Goal: Task Accomplishment & Management: Complete application form

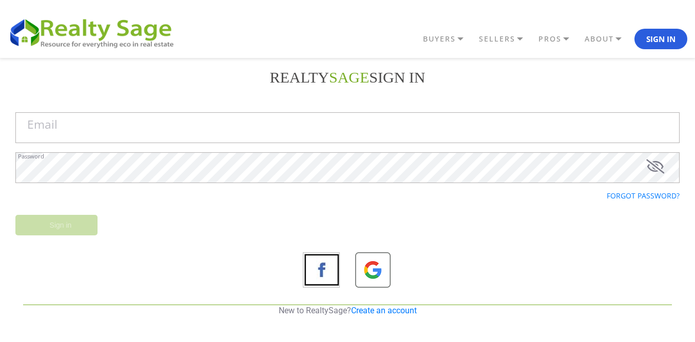
drag, startPoint x: 390, startPoint y: 309, endPoint x: 419, endPoint y: 219, distance: 94.8
click at [391, 308] on link "Create an account" at bounding box center [384, 311] width 66 height 10
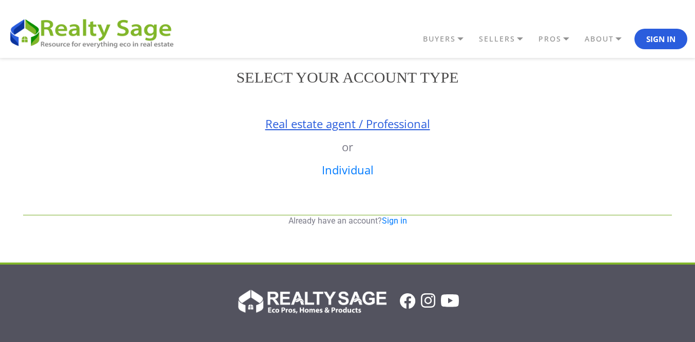
click at [334, 124] on link "Real estate agent / Professional" at bounding box center [347, 123] width 165 height 15
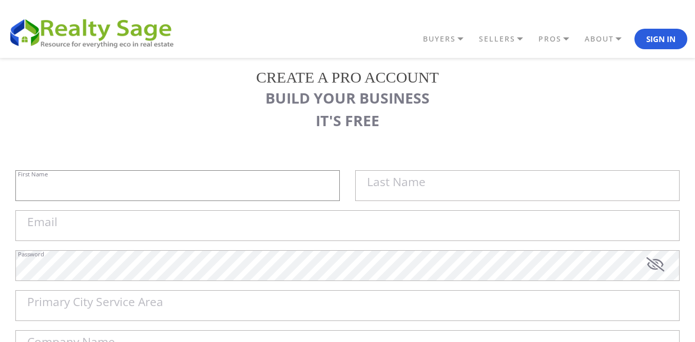
click at [182, 181] on input "First Name" at bounding box center [177, 185] width 324 height 31
paste input "Sell My House Fast [GEOGRAPHIC_DATA] |"
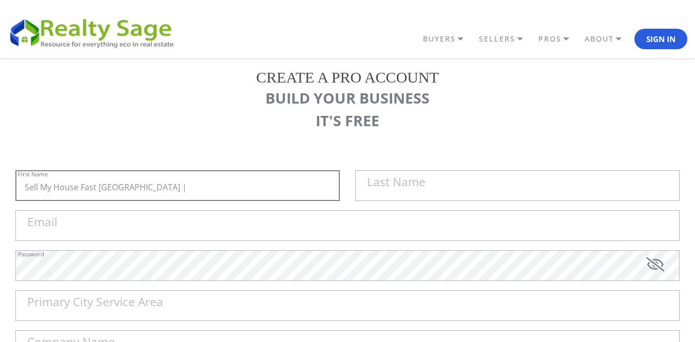
type input "Sell My House Fast [GEOGRAPHIC_DATA] |"
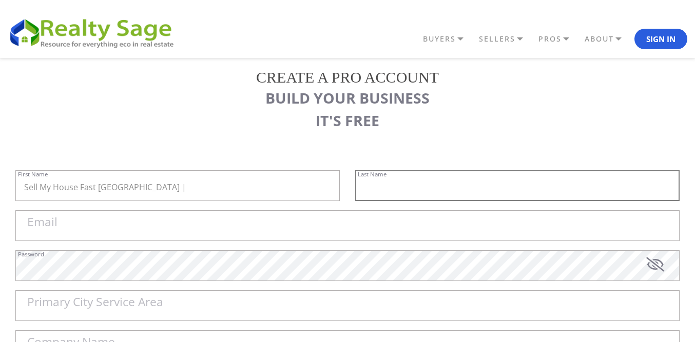
paste input "As Is Cash Home Buyers [GEOGRAPHIC_DATA][PERSON_NAME]"
type input "As Is Cash Home Buyers [GEOGRAPHIC_DATA][PERSON_NAME]"
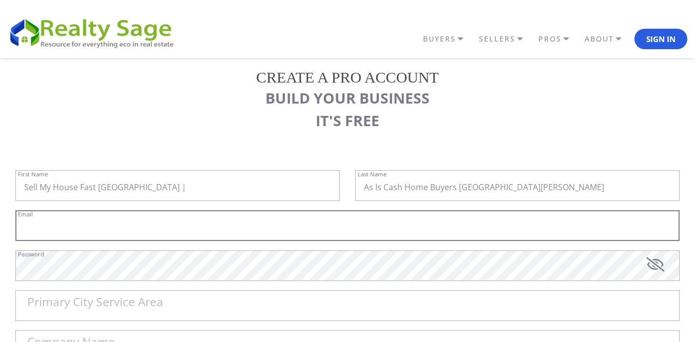
paste input "[EMAIL_ADDRESS][DOMAIN_NAME]"
type input "[EMAIL_ADDRESS][DOMAIN_NAME]"
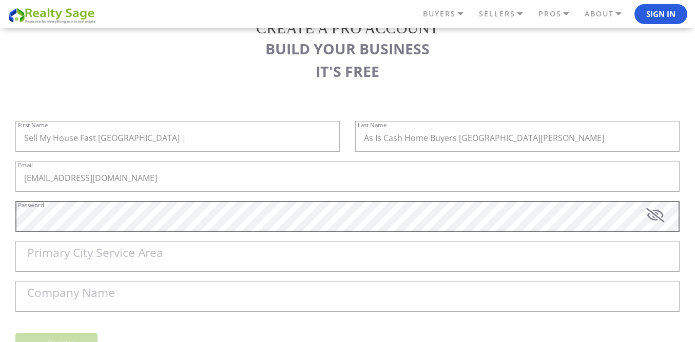
scroll to position [103, 0]
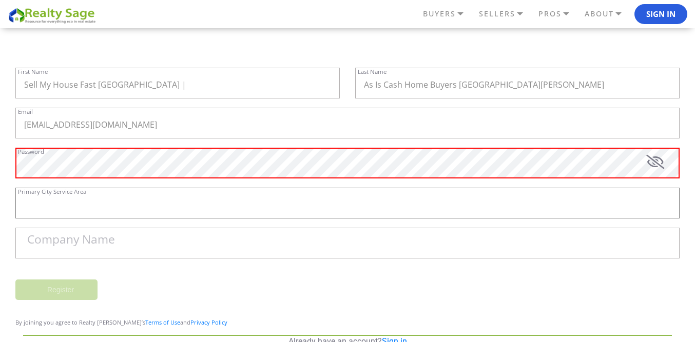
click at [76, 190] on div "Primary City Service Area" at bounding box center [347, 208] width 664 height 40
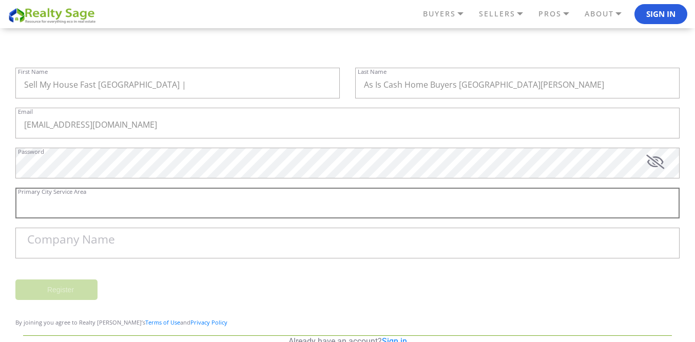
paste input "St [PERSON_NAME]"
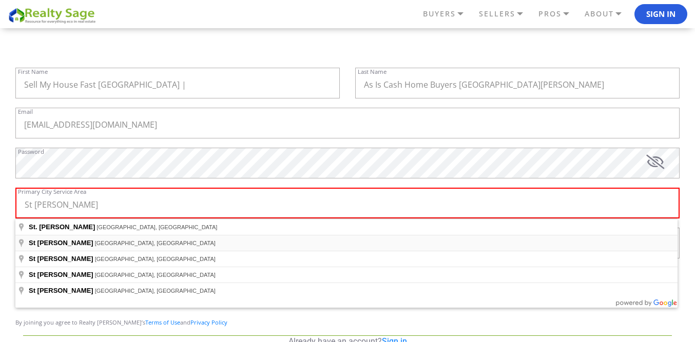
type input "[GEOGRAPHIC_DATA][PERSON_NAME], [GEOGRAPHIC_DATA], [GEOGRAPHIC_DATA]"
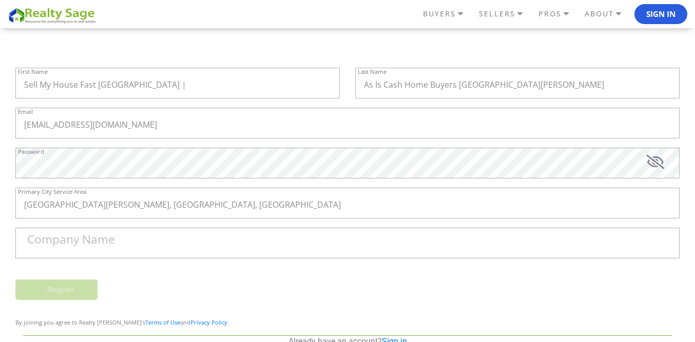
click at [95, 242] on label "Company Name" at bounding box center [71, 240] width 88 height 12
click at [95, 242] on input "Company Name" at bounding box center [347, 243] width 664 height 31
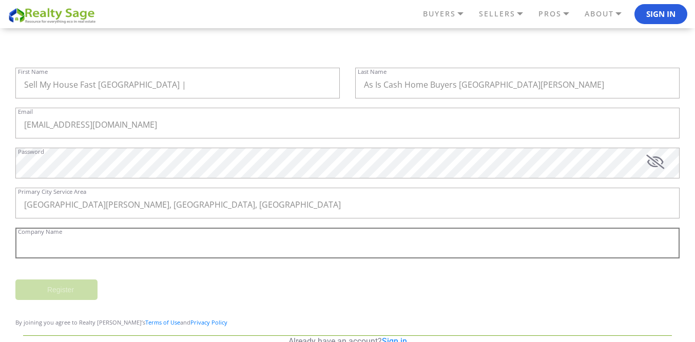
paste input "Sell My House Fast [GEOGRAPHIC_DATA] | As Is Cash Home Buyers [GEOGRAPHIC_DATA]…"
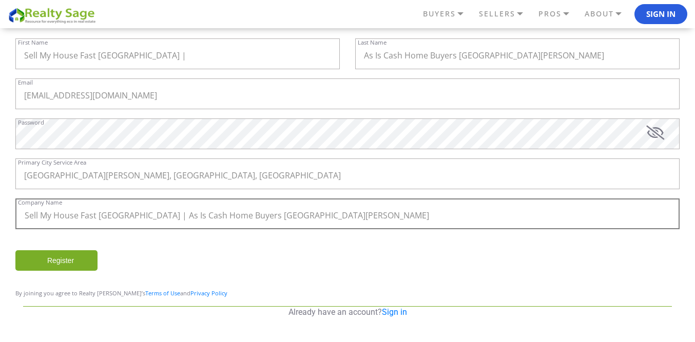
scroll to position [136, 0]
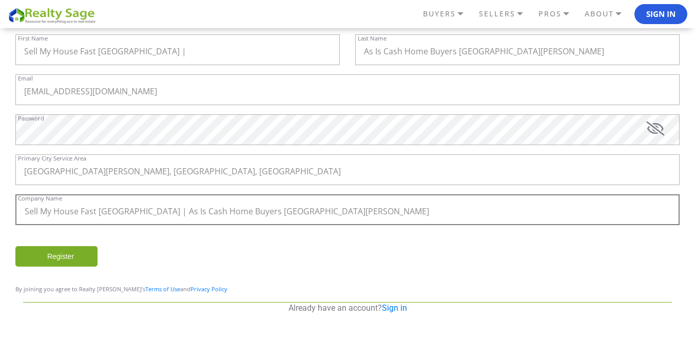
type input "Sell My House Fast [GEOGRAPHIC_DATA] | As Is Cash Home Buyers [GEOGRAPHIC_DATA]…"
click at [74, 251] on input "Register" at bounding box center [56, 256] width 82 height 21
